Goal: Register for event/course

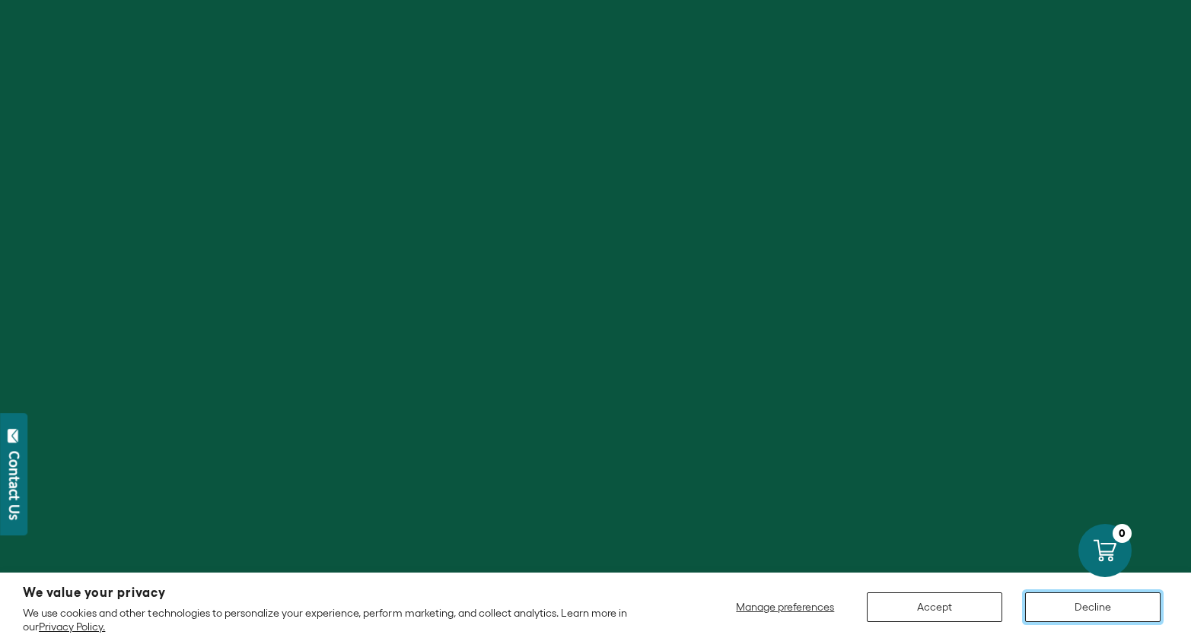
click at [1062, 603] on button "Decline" at bounding box center [1092, 608] width 135 height 30
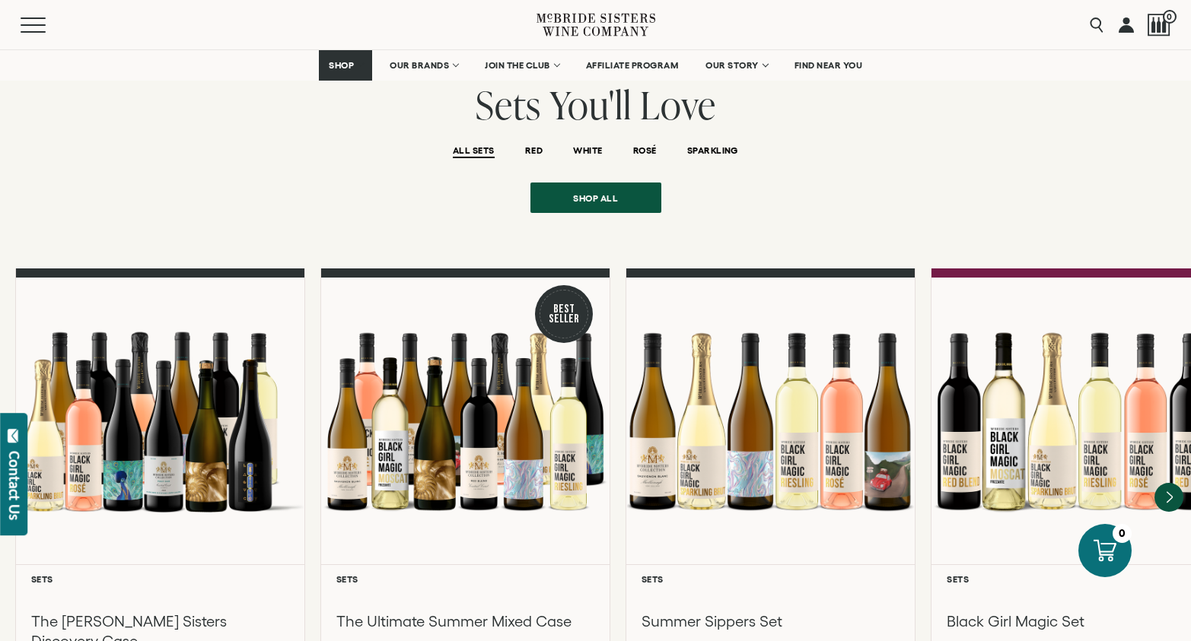
scroll to position [1217, 0]
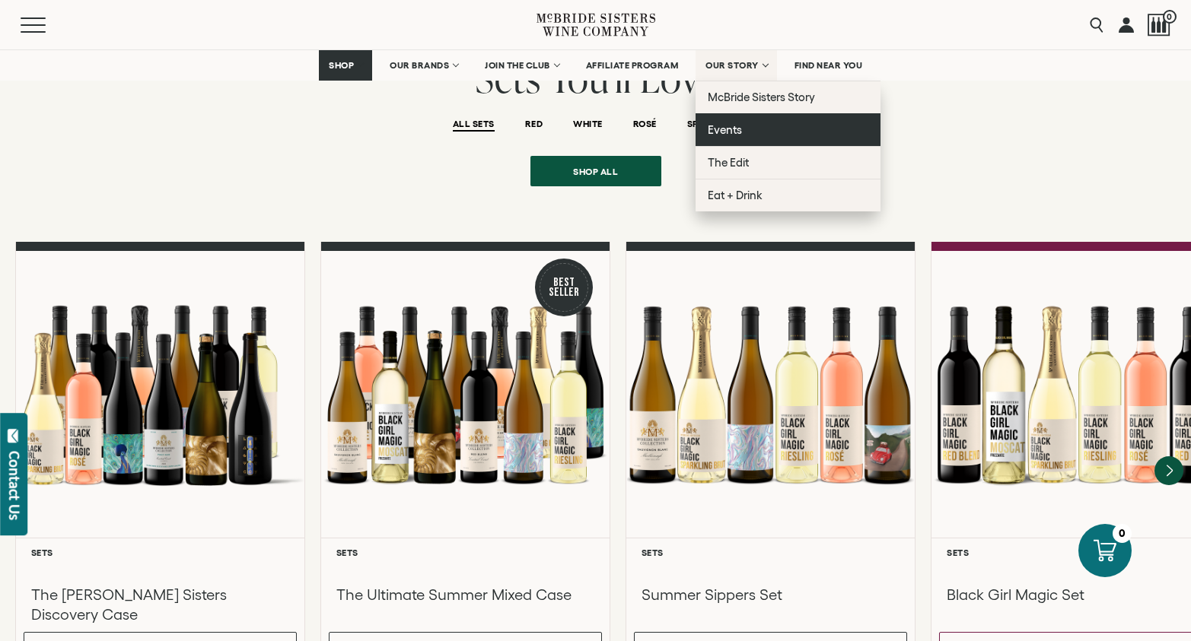
click at [738, 130] on span "Events" at bounding box center [725, 129] width 34 height 13
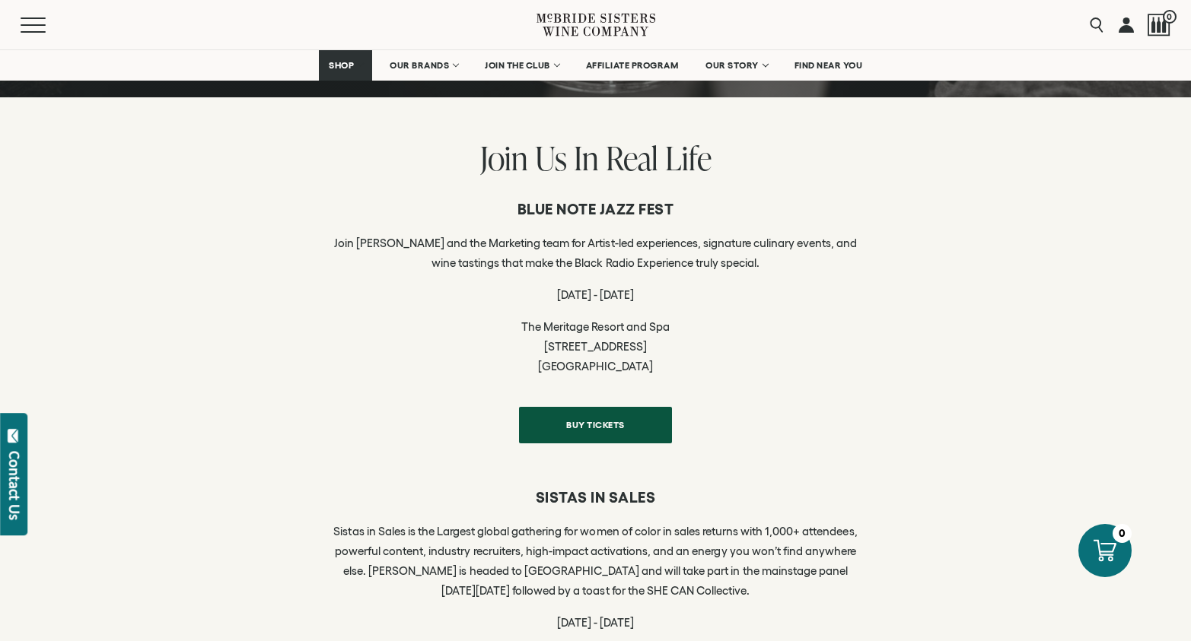
scroll to position [837, 0]
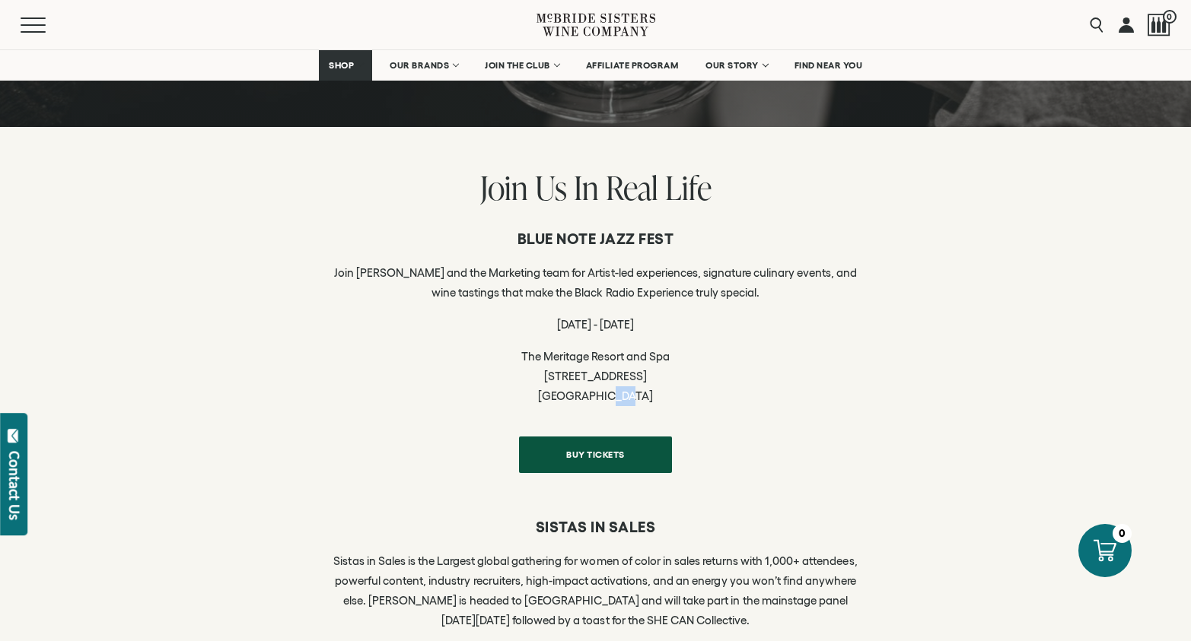
drag, startPoint x: 650, startPoint y: 387, endPoint x: 616, endPoint y: 387, distance: 33.5
click at [616, 387] on p "The [GEOGRAPHIC_DATA] [STREET_ADDRESS]" at bounding box center [595, 376] width 525 height 59
click at [802, 393] on p "The [GEOGRAPHIC_DATA] [STREET_ADDRESS]" at bounding box center [595, 376] width 525 height 59
click at [572, 364] on p "The [GEOGRAPHIC_DATA] [STREET_ADDRESS]" at bounding box center [595, 376] width 525 height 59
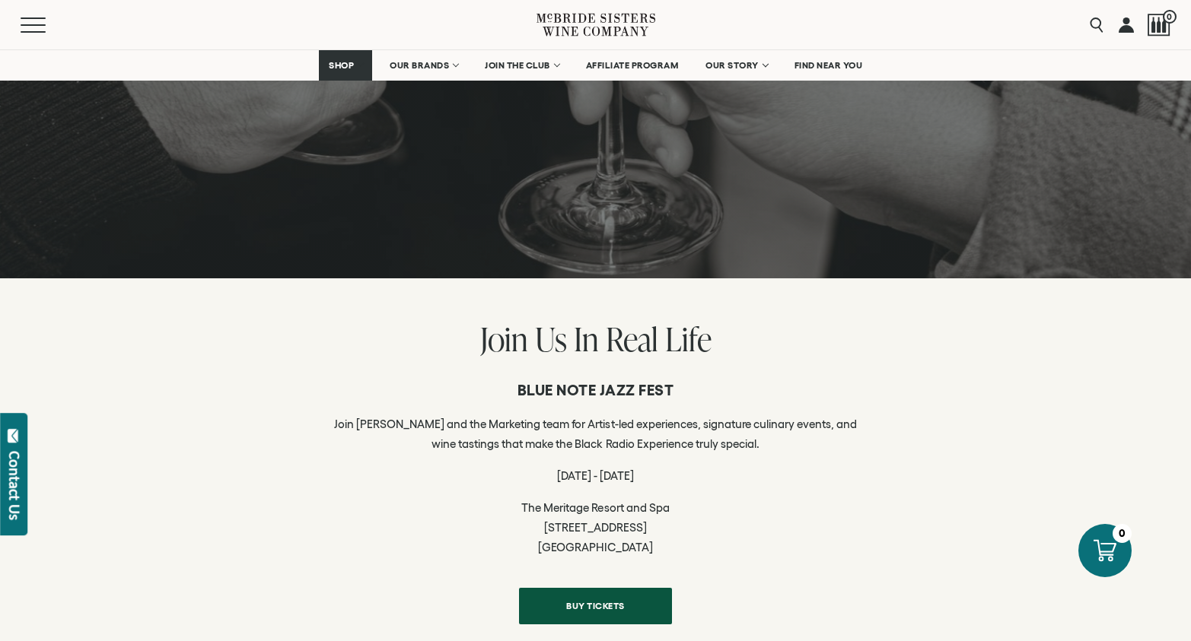
scroll to position [685, 0]
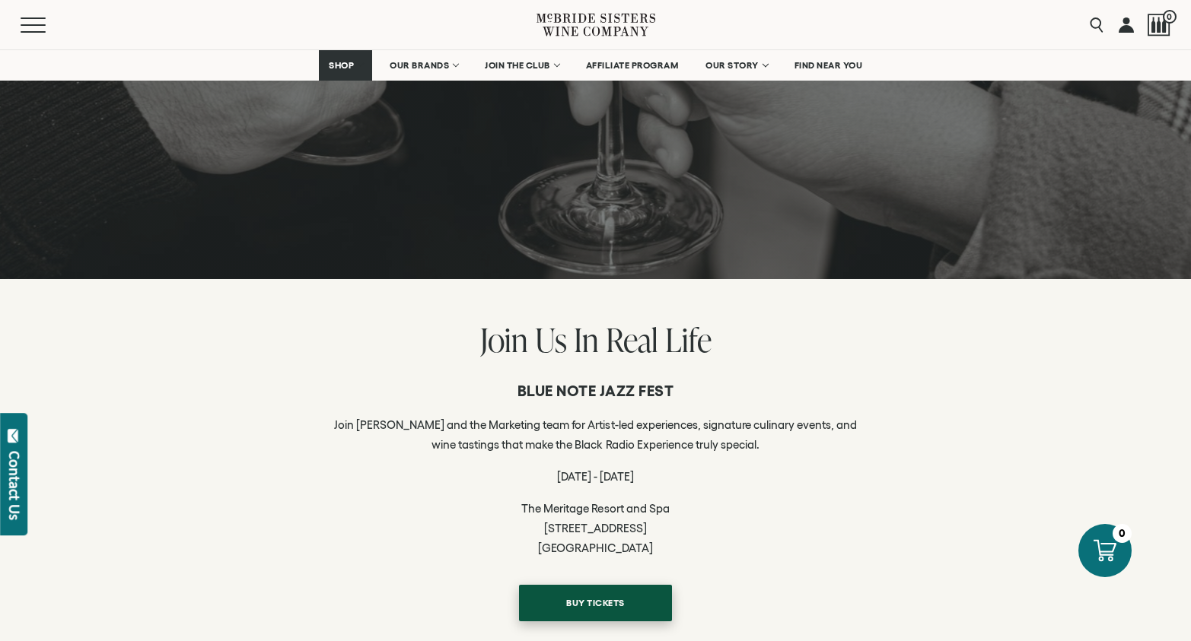
click at [566, 596] on span "BUY TICKETS" at bounding box center [596, 603] width 112 height 30
